Goal: Check status: Verify the current state of an ongoing process or item

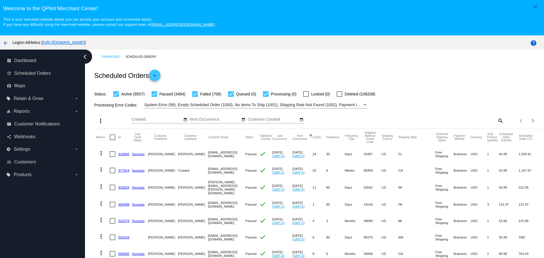
click at [497, 120] on mat-icon "search" at bounding box center [500, 120] width 7 height 9
drag, startPoint x: 459, startPoint y: 118, endPoint x: 455, endPoint y: 119, distance: 3.2
click at [459, 118] on input "Search" at bounding box center [448, 119] width 112 height 5
paste input "[PERSON_NAME][EMAIL_ADDRESS][PERSON_NAME][DOMAIN_NAME]"
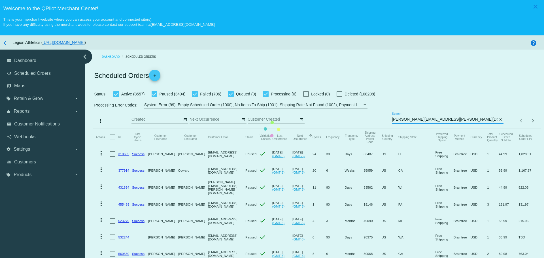
type input "[PERSON_NAME][EMAIL_ADDRESS][PERSON_NAME][DOMAIN_NAME]"
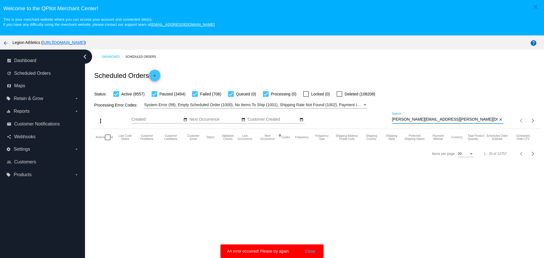
click at [308, 253] on button "Close" at bounding box center [311, 252] width 14 height 6
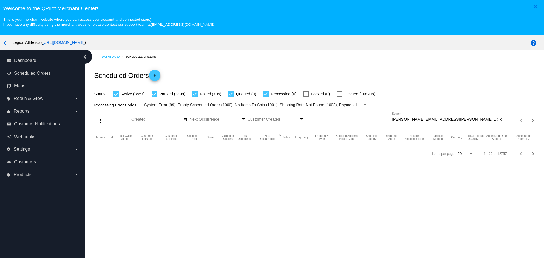
click at [307, 93] on div at bounding box center [306, 94] width 6 height 6
click at [306, 97] on input "Locked (0)" at bounding box center [306, 97] width 0 height 0
checkbox input "true"
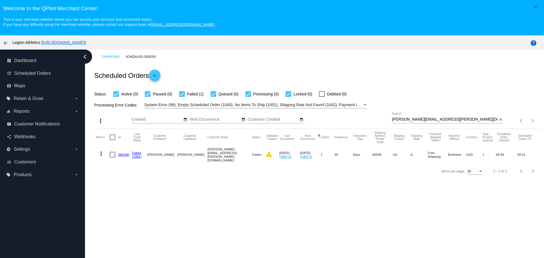
click at [125, 155] on link "962490" at bounding box center [123, 155] width 11 height 4
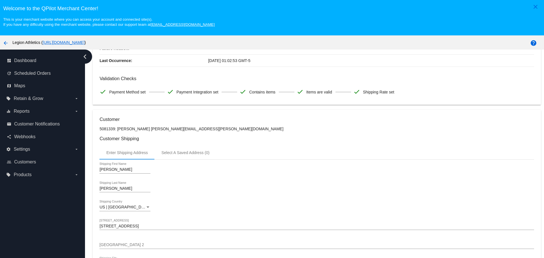
scroll to position [2, 0]
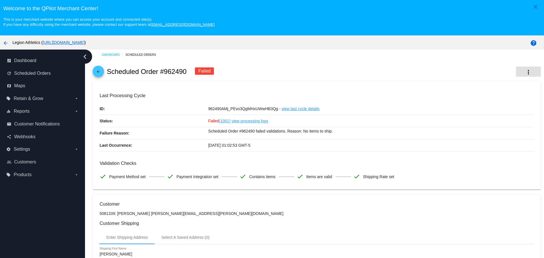
click at [516, 73] on button "more_vert" at bounding box center [528, 72] width 25 height 10
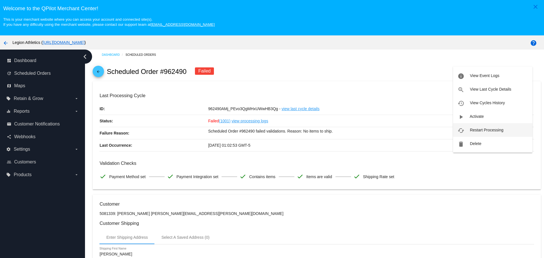
click at [466, 129] on button "cached Restart Processing" at bounding box center [492, 130] width 79 height 14
